Goal: Task Accomplishment & Management: Manage account settings

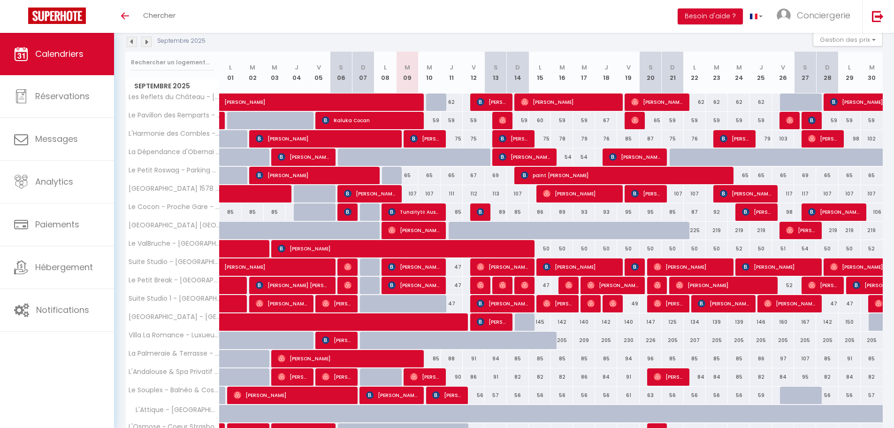
scroll to position [102, 0]
click at [127, 41] on img at bounding box center [132, 42] width 10 height 10
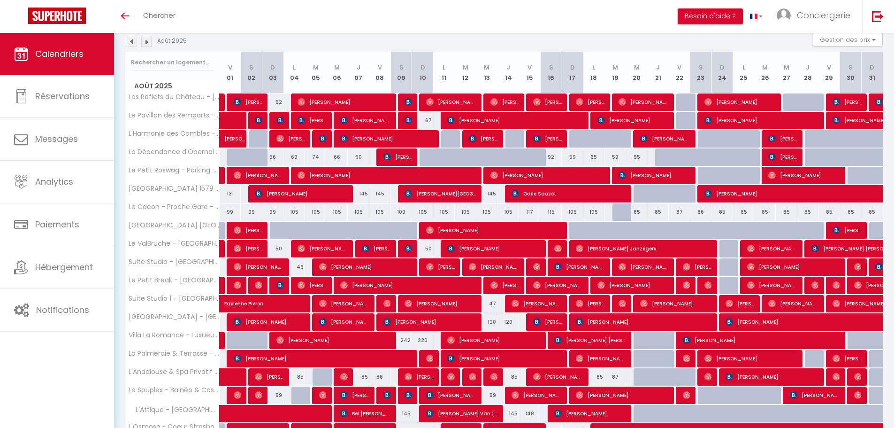
click at [131, 38] on img at bounding box center [132, 42] width 10 height 10
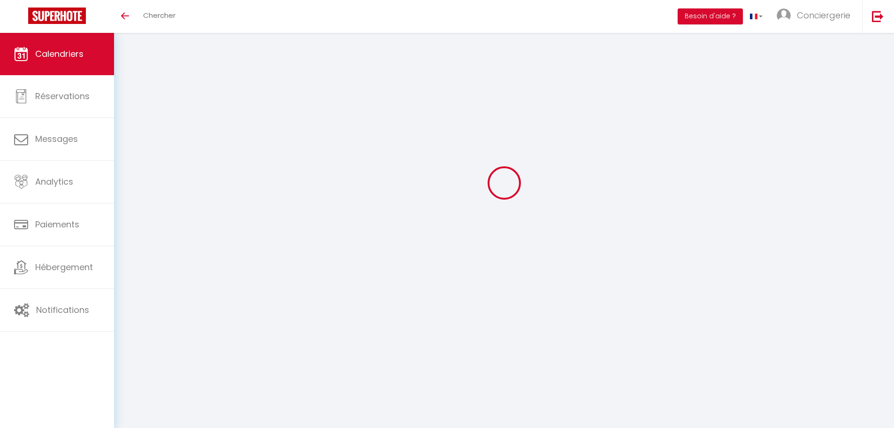
select select "KO"
select select "0"
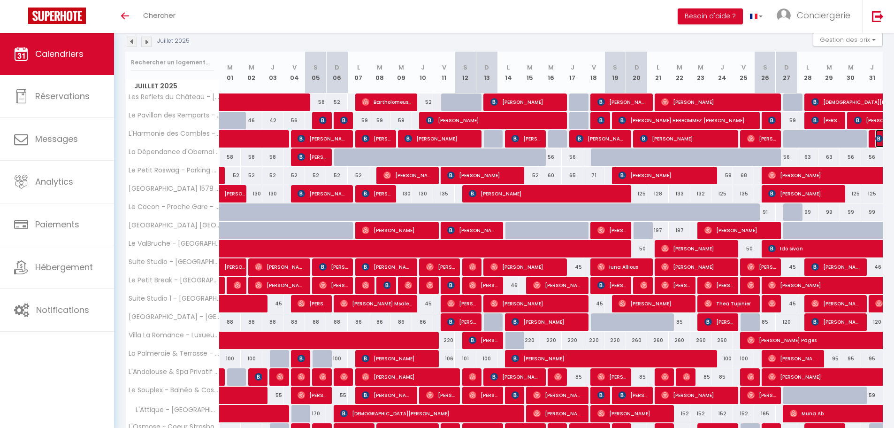
click at [879, 136] on img at bounding box center [880, 139] width 8 height 8
select select "OK"
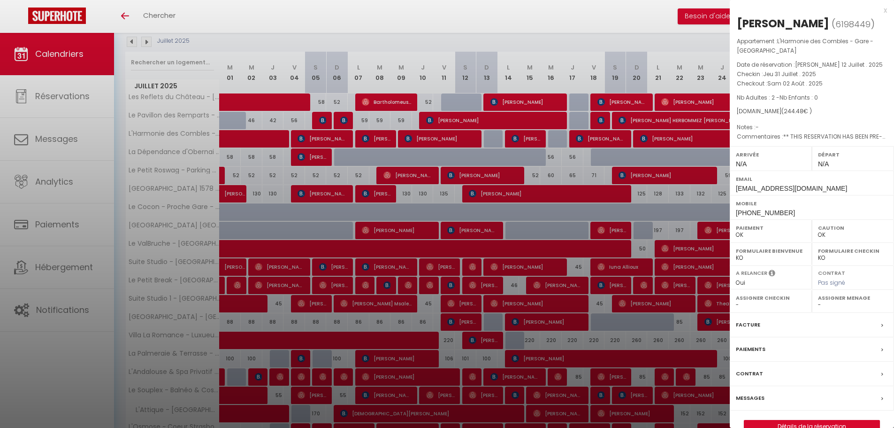
click at [243, 75] on div at bounding box center [447, 214] width 894 height 428
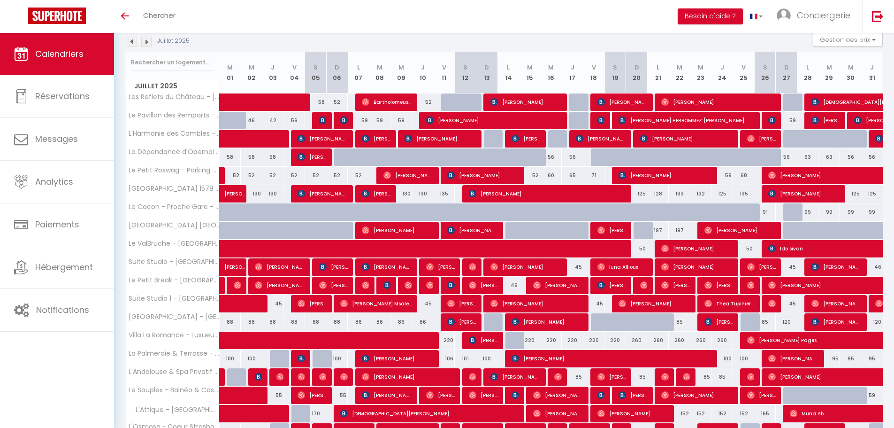
scroll to position [102, 0]
click at [147, 40] on img at bounding box center [146, 42] width 10 height 10
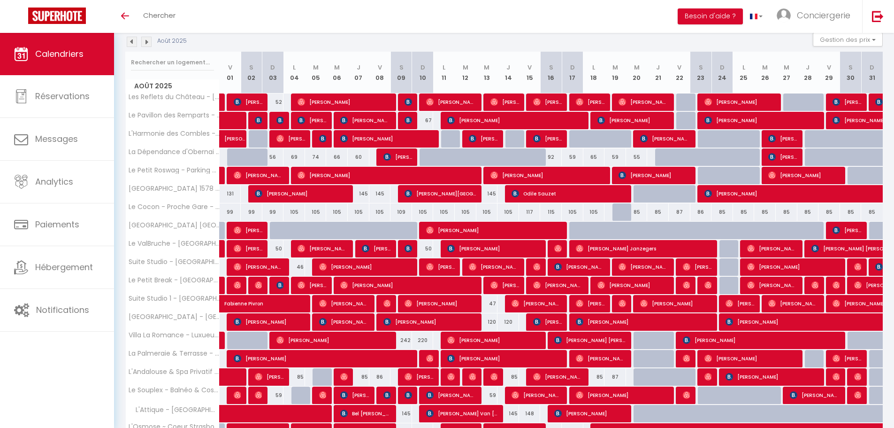
click at [149, 44] on img at bounding box center [146, 42] width 10 height 10
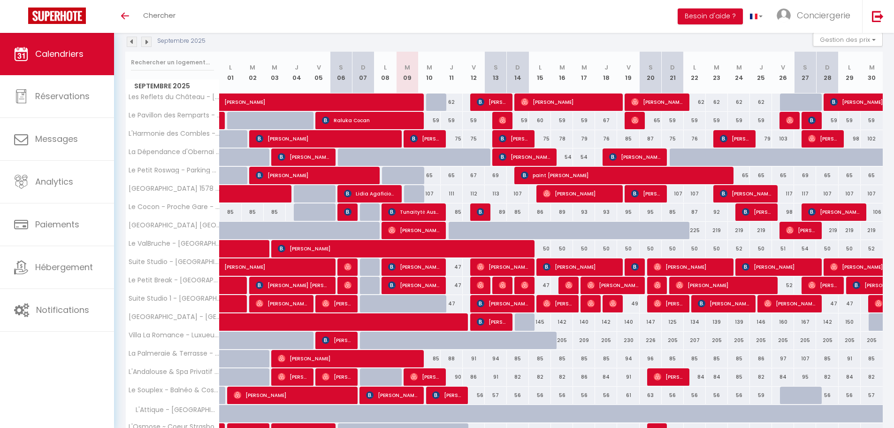
click at [142, 44] on img at bounding box center [146, 42] width 10 height 10
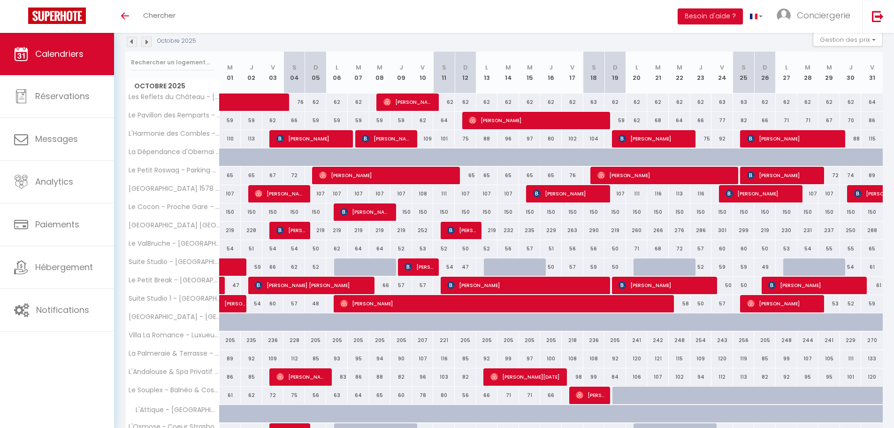
click at [144, 43] on img at bounding box center [146, 42] width 10 height 10
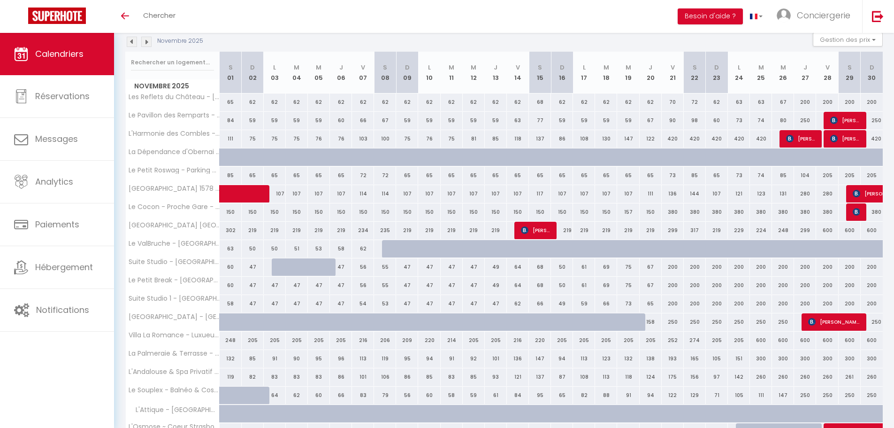
click at [135, 45] on img at bounding box center [132, 42] width 10 height 10
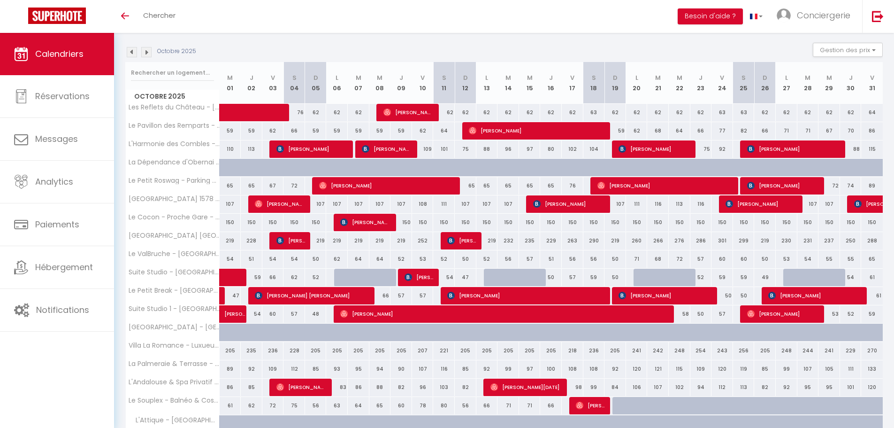
scroll to position [0, 0]
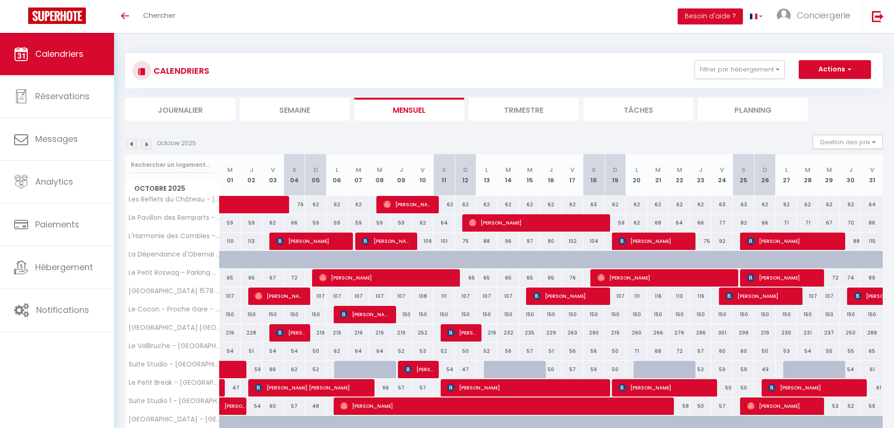
click at [135, 147] on img at bounding box center [132, 144] width 10 height 10
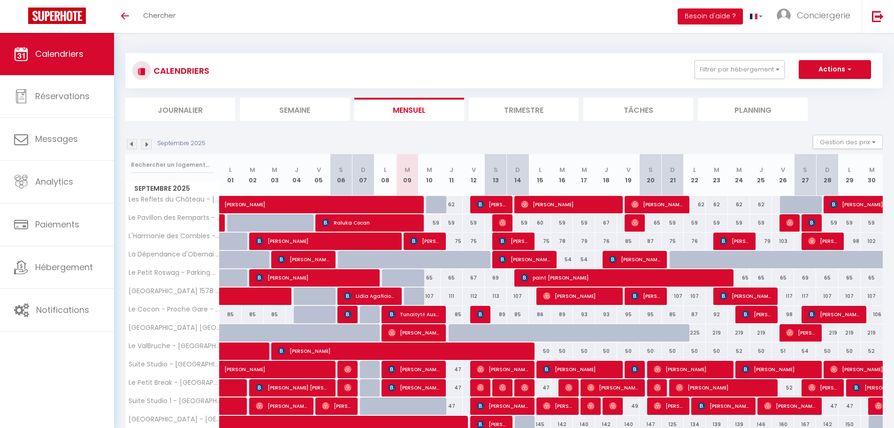
click at [135, 146] on img at bounding box center [132, 144] width 10 height 10
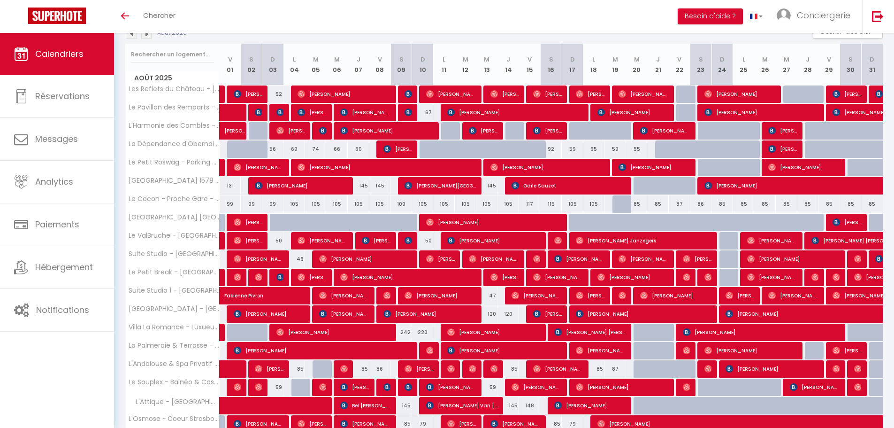
scroll to position [94, 0]
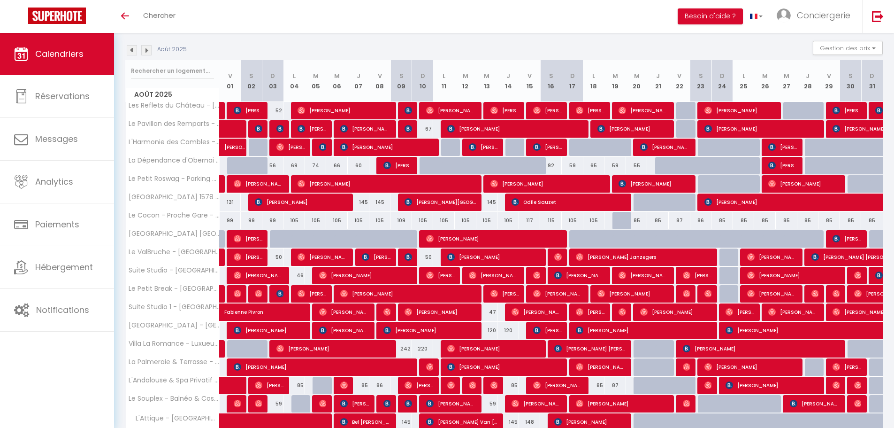
click at [131, 51] on img at bounding box center [132, 50] width 10 height 10
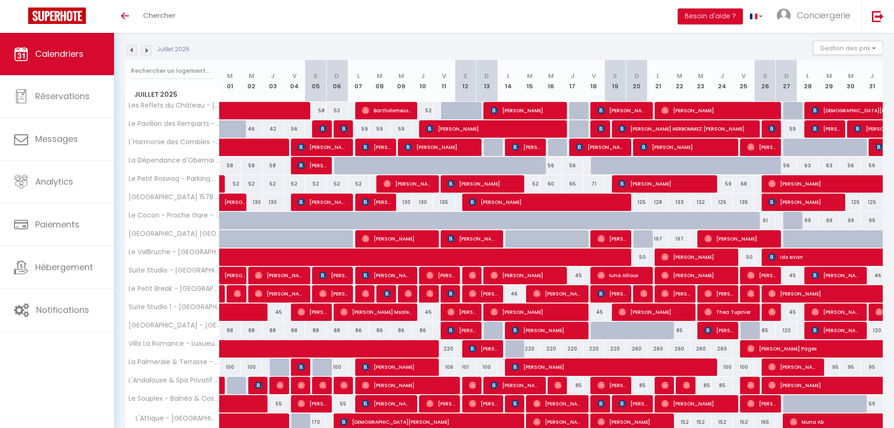
click at [132, 51] on img at bounding box center [132, 50] width 10 height 10
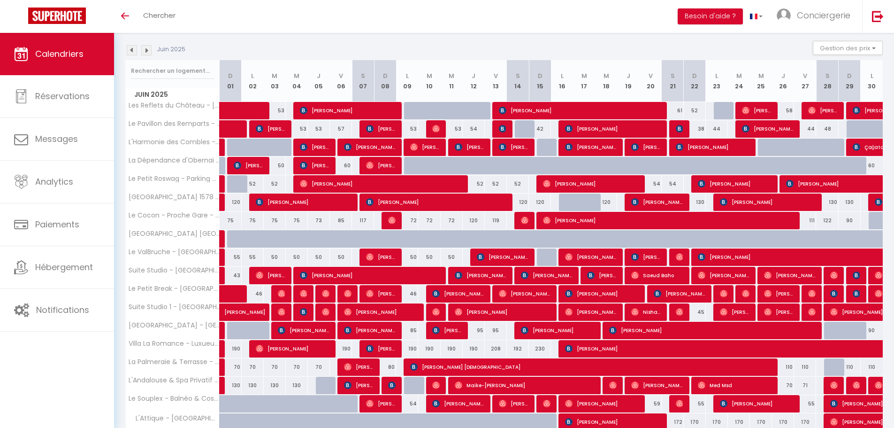
click at [148, 51] on img at bounding box center [146, 50] width 10 height 10
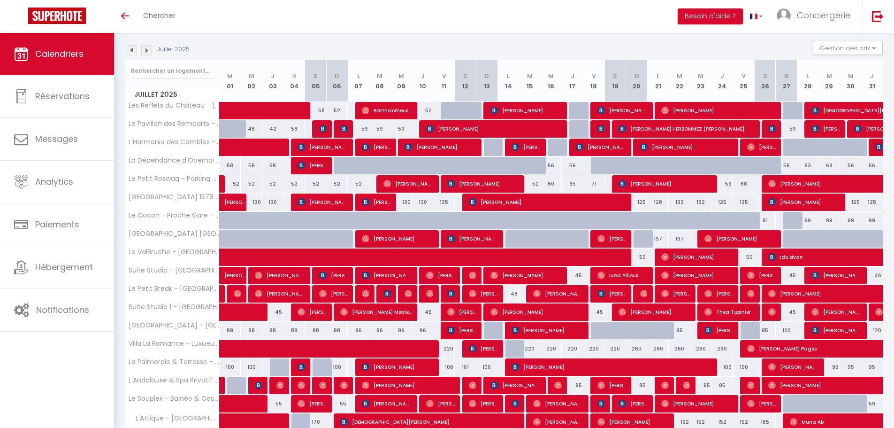
click at [145, 52] on img at bounding box center [146, 50] width 10 height 10
